Goal: Task Accomplishment & Management: Manage account settings

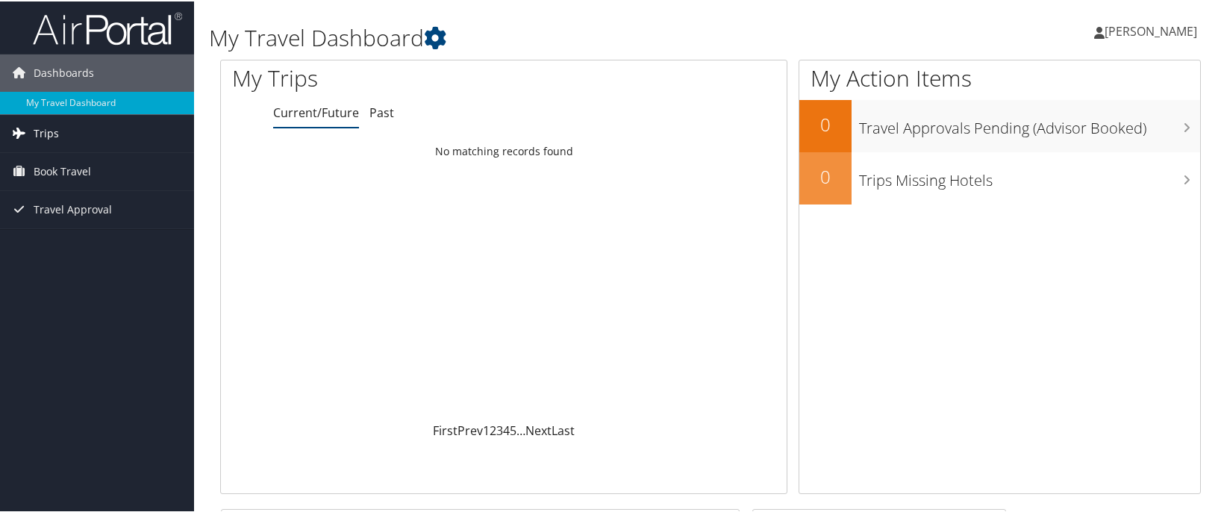
click at [39, 130] on span "Trips" at bounding box center [46, 131] width 25 height 37
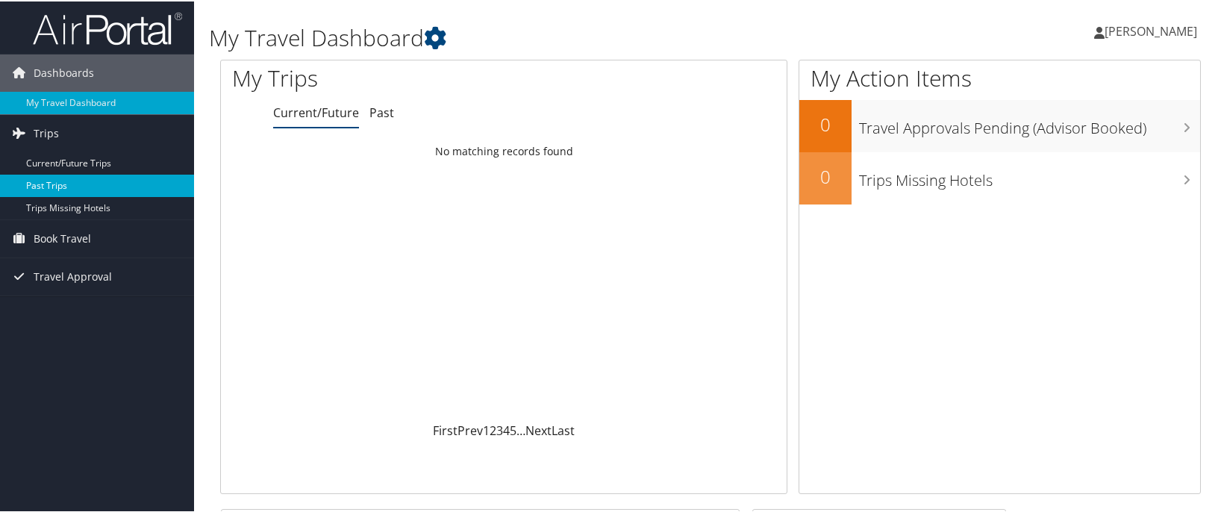
click at [55, 195] on link "Past Trips" at bounding box center [97, 184] width 194 height 22
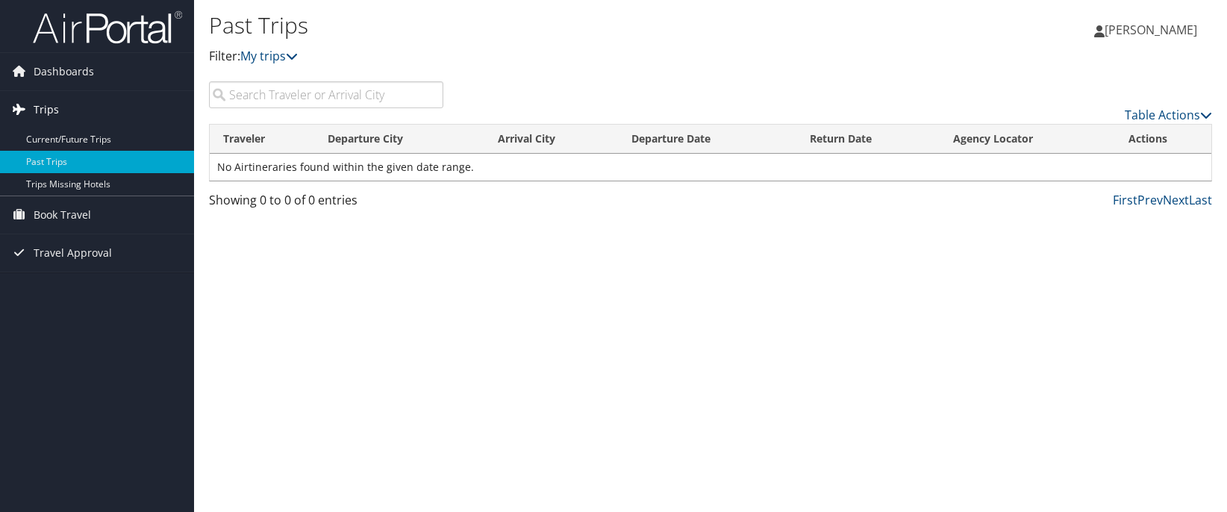
click at [49, 111] on span "Trips" at bounding box center [46, 109] width 25 height 37
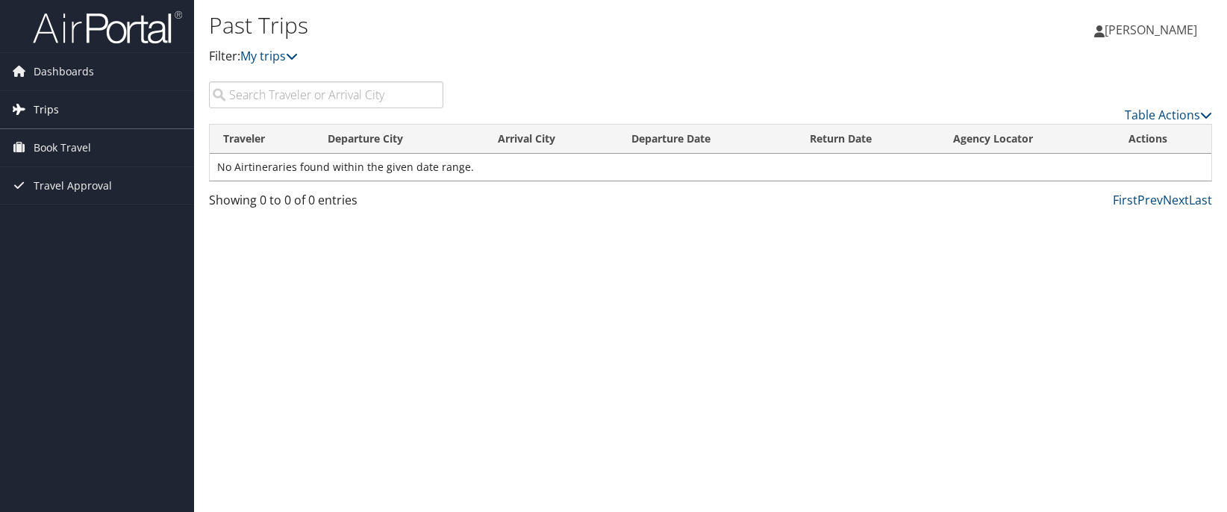
click at [43, 105] on span "Trips" at bounding box center [46, 109] width 25 height 37
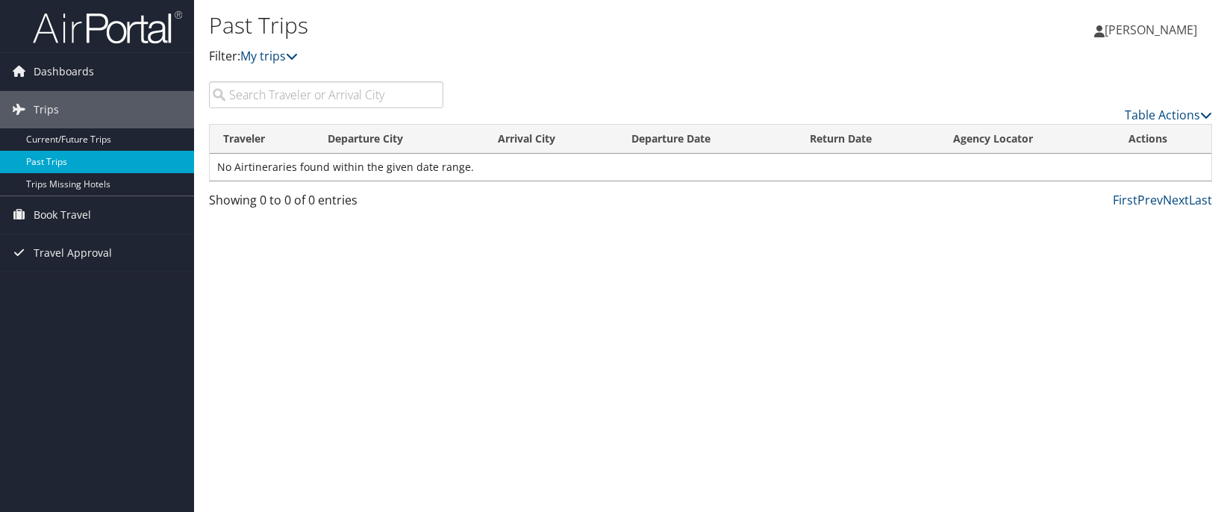
click at [58, 161] on link "Past Trips" at bounding box center [97, 162] width 194 height 22
click at [75, 82] on span "Dashboards" at bounding box center [64, 71] width 60 height 37
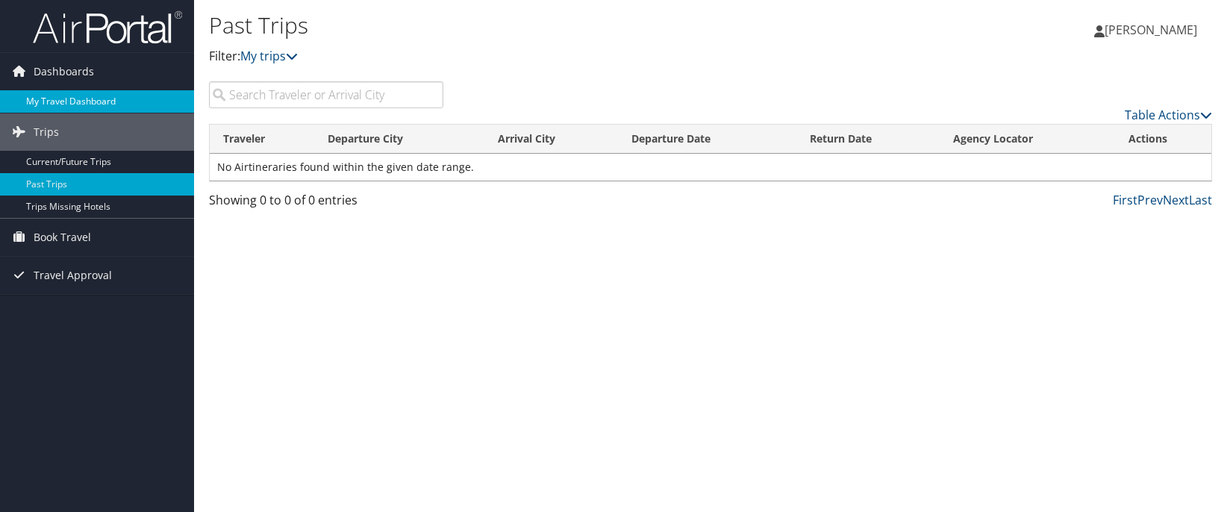
click at [77, 95] on link "My Travel Dashboard" at bounding box center [97, 101] width 194 height 22
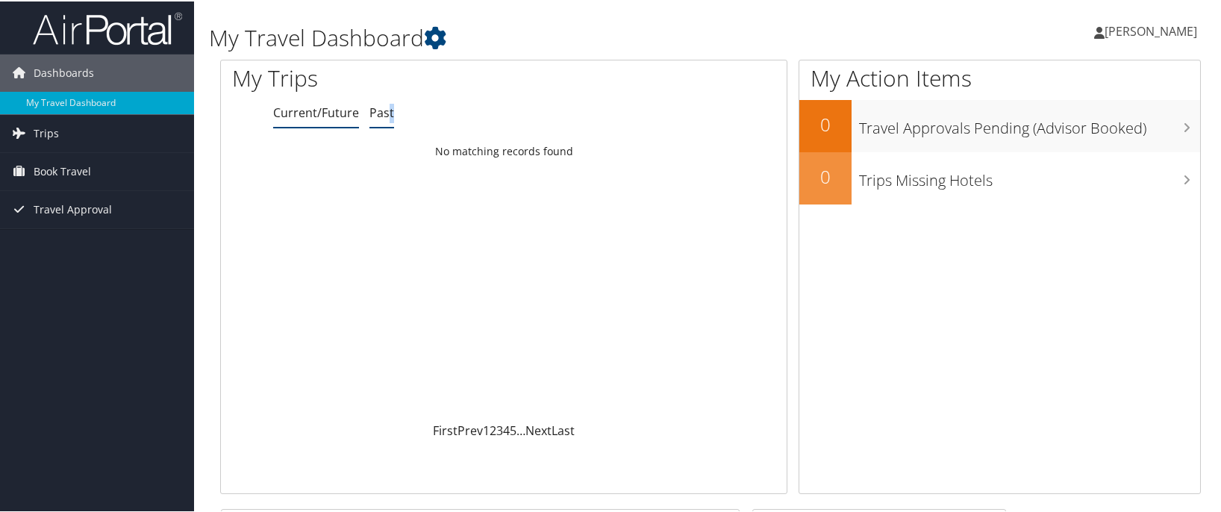
click at [388, 111] on link "Past" at bounding box center [381, 111] width 25 height 16
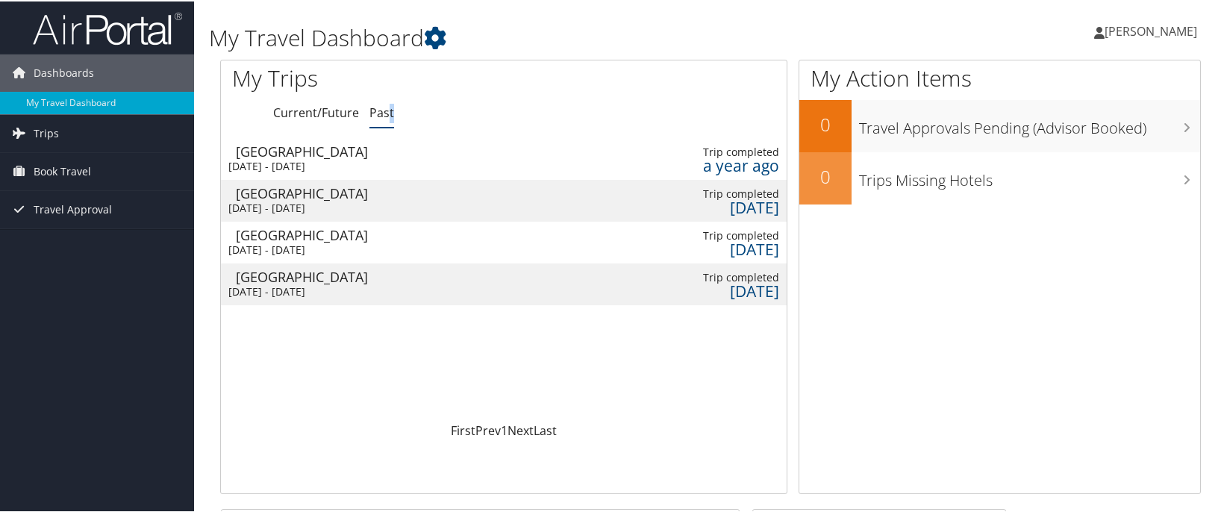
click at [1095, 31] on icon at bounding box center [1099, 31] width 10 height 12
click at [1154, 37] on span "[PERSON_NAME]" at bounding box center [1150, 30] width 93 height 16
click at [1154, 26] on span "[PERSON_NAME]" at bounding box center [1150, 30] width 93 height 16
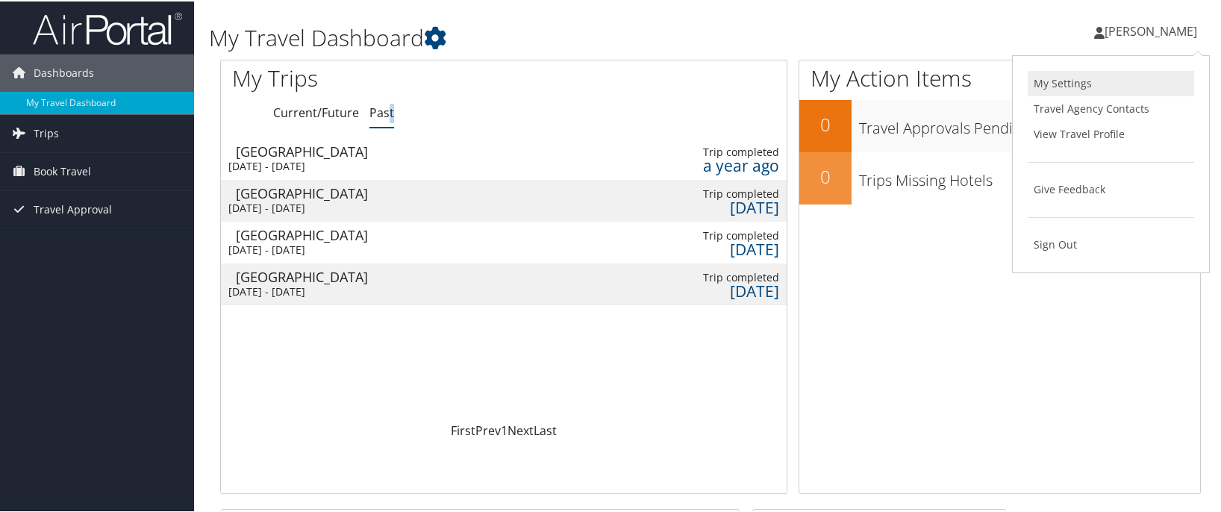
click at [1074, 87] on link "My Settings" at bounding box center [1111, 81] width 166 height 25
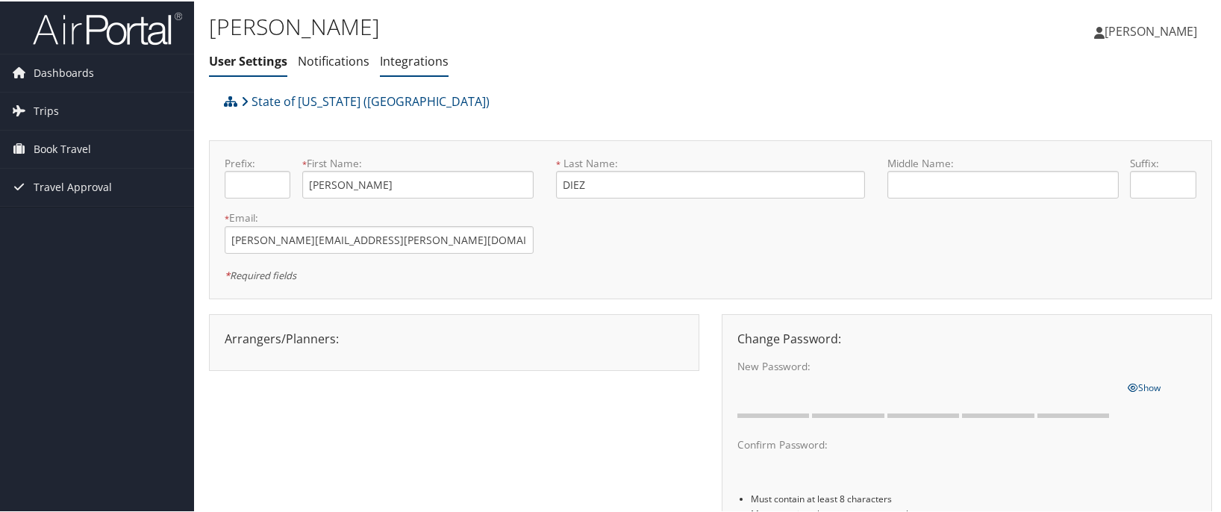
click at [417, 64] on link "Integrations" at bounding box center [414, 59] width 69 height 16
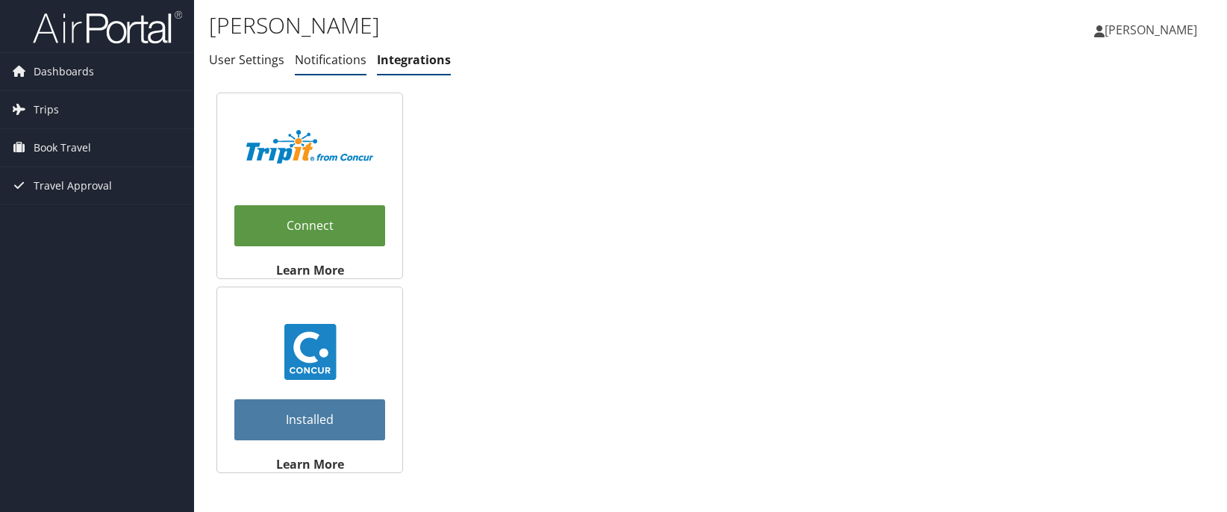
click at [351, 63] on link "Notifications" at bounding box center [331, 59] width 72 height 16
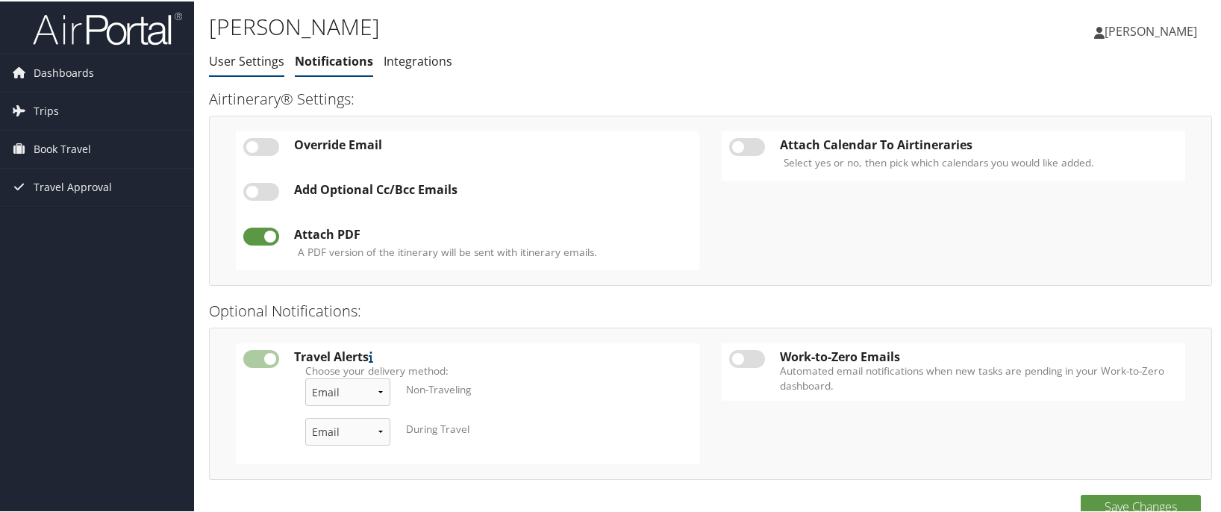
click at [243, 63] on link "User Settings" at bounding box center [246, 59] width 75 height 16
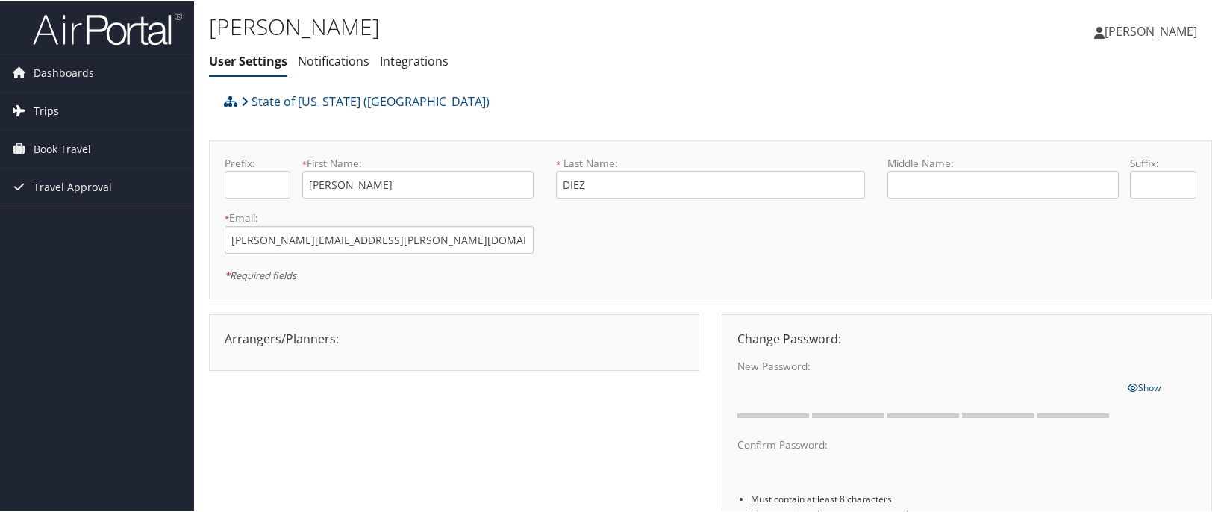
click at [43, 111] on span "Trips" at bounding box center [46, 109] width 25 height 37
